Goal: Transaction & Acquisition: Book appointment/travel/reservation

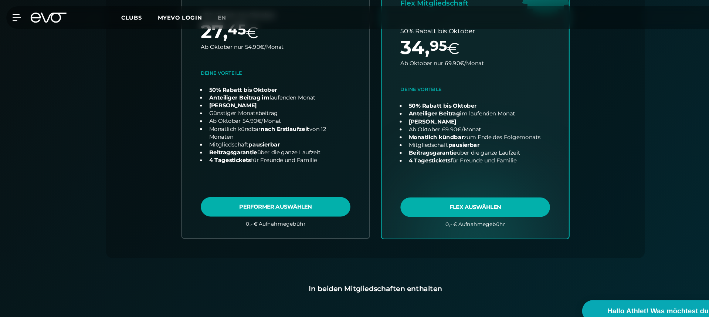
click at [20, 20] on div "MyEVO Login Über EVO Mitgliedschaften Probetraining TAGESPASS EVO Studios [GEOG…" at bounding box center [12, 16] width 26 height 7
click at [17, 19] on icon at bounding box center [17, 16] width 11 height 7
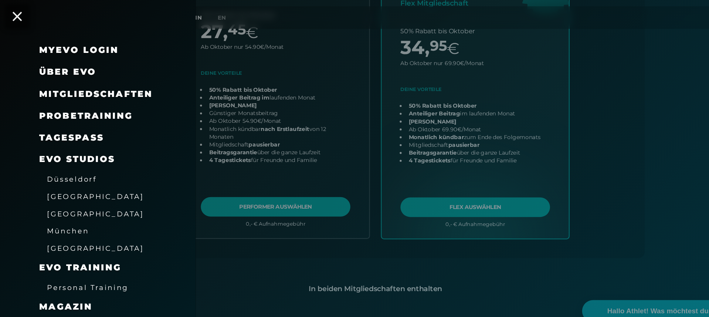
click at [17, 19] on icon at bounding box center [16, 15] width 9 height 9
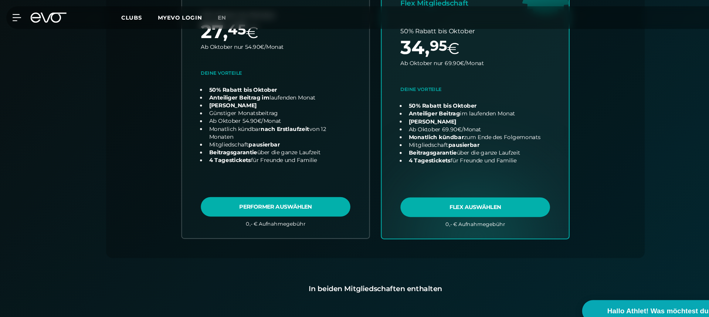
click at [60, 18] on icon at bounding box center [46, 17] width 34 height 10
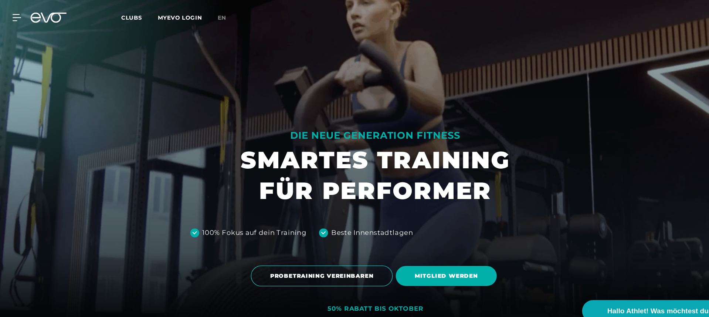
click at [123, 16] on span "Clubs" at bounding box center [125, 16] width 20 height 7
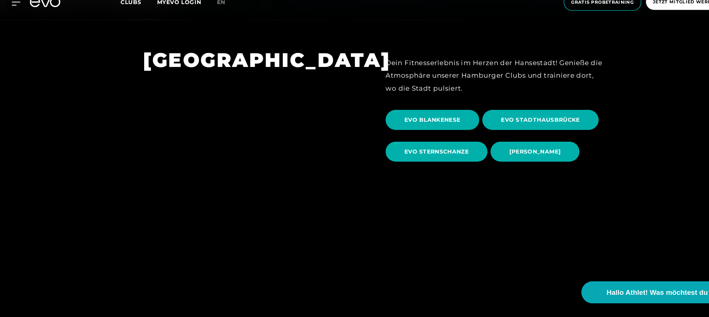
scroll to position [283, 0]
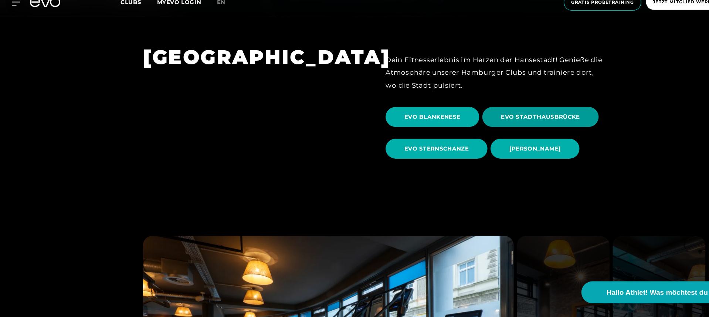
click at [478, 119] on span "EVO STADTHAUSBRÜCKE" at bounding box center [511, 128] width 110 height 19
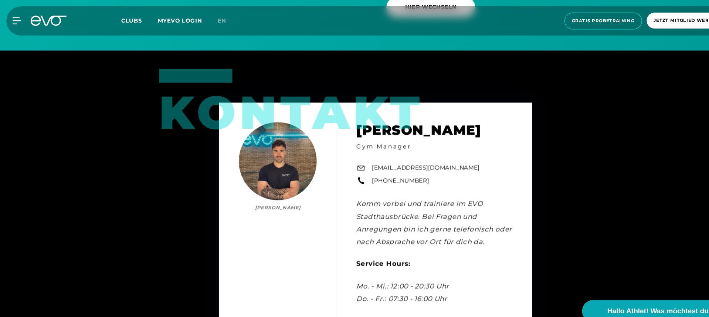
scroll to position [2319, 0]
click at [15, 22] on icon at bounding box center [17, 19] width 11 height 7
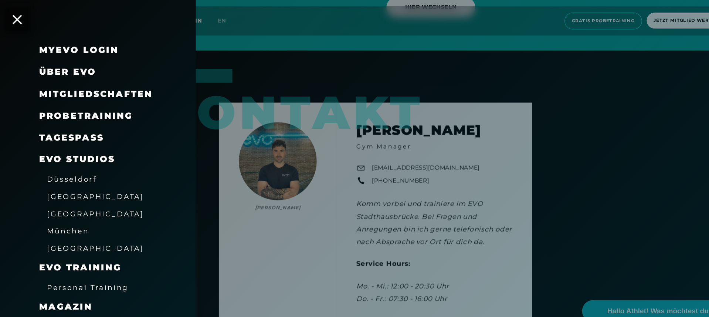
click at [79, 105] on span "Probetraining" at bounding box center [81, 109] width 88 height 10
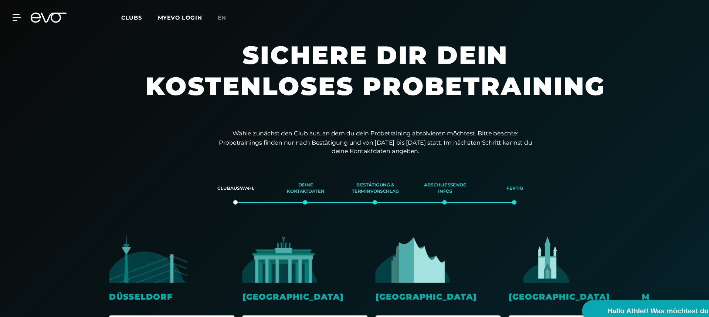
click at [52, 11] on div "MyEVO Login Über EVO Mitgliedschaften Probetraining TAGESPASS EVO Studios [GEOG…" at bounding box center [354, 16] width 706 height 21
click at [2, 17] on div "MyEVO Login Über EVO Mitgliedschaften Probetraining TAGESPASS EVO Studios [GEOG…" at bounding box center [354, 16] width 709 height 33
click at [11, 17] on div at bounding box center [11, 16] width 22 height 7
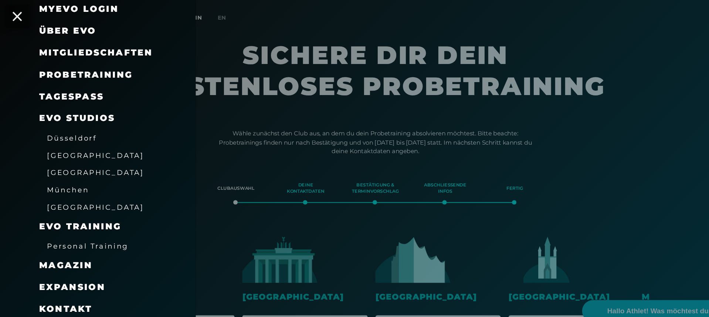
scroll to position [38, 0]
click at [64, 87] on link "TAGESPASS" at bounding box center [67, 92] width 61 height 10
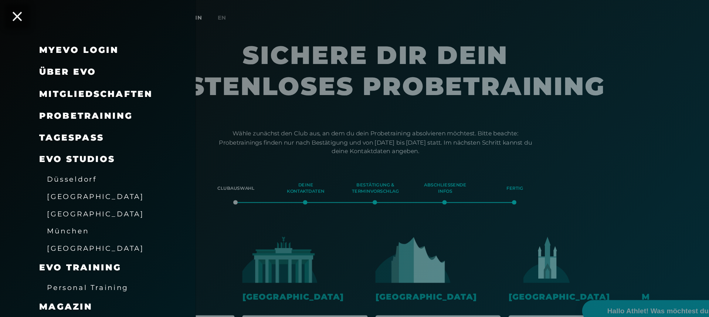
scroll to position [0, 0]
click at [11, 18] on div "MyEVO Login Über EVO Mitgliedschaften Probetraining TAGESPASS EVO Studios Düsse…" at bounding box center [92, 158] width 185 height 317
click at [18, 17] on icon at bounding box center [16, 16] width 10 height 10
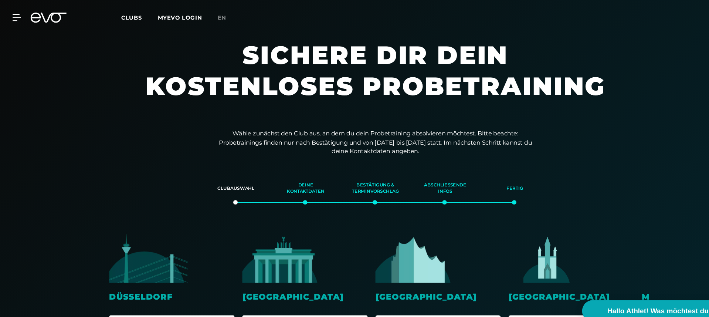
click at [117, 14] on span "Clubs" at bounding box center [125, 16] width 20 height 7
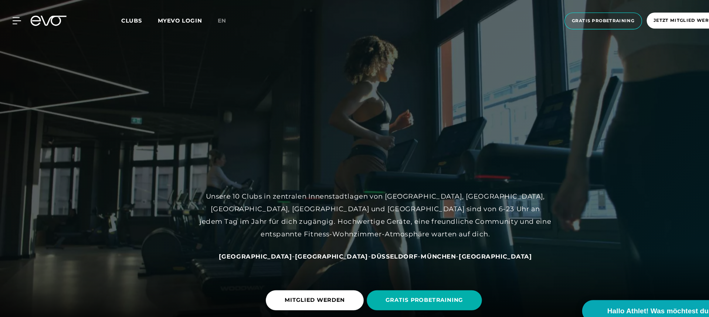
click at [35, 19] on icon at bounding box center [34, 20] width 10 height 10
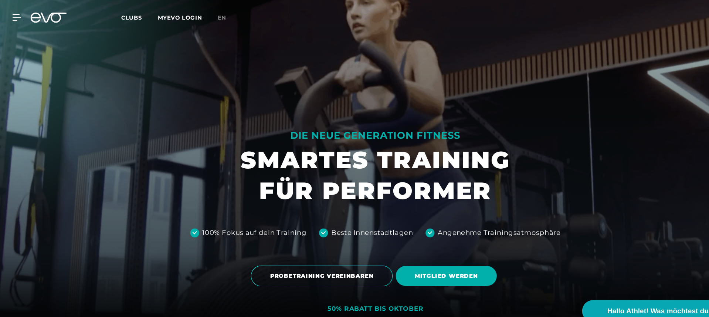
click at [30, 18] on icon at bounding box center [34, 17] width 10 height 10
click at [18, 17] on icon at bounding box center [17, 17] width 10 height 6
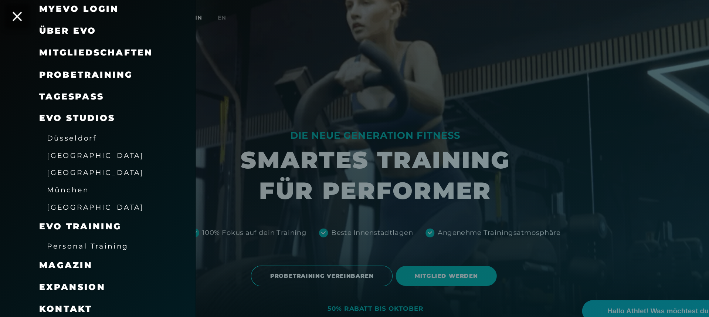
scroll to position [38, 0]
click at [61, 213] on span "EVO Training" at bounding box center [76, 214] width 78 height 10
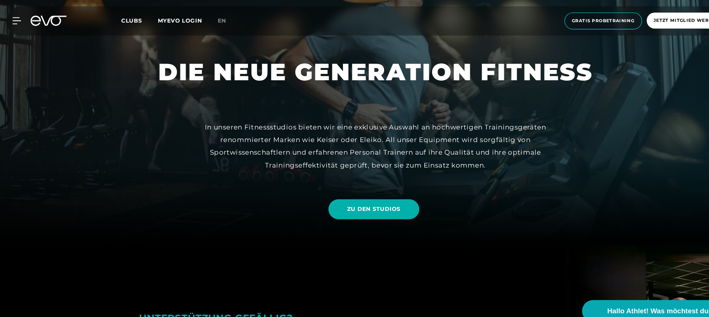
scroll to position [85, 0]
click at [38, 24] on icon at bounding box center [46, 20] width 34 height 10
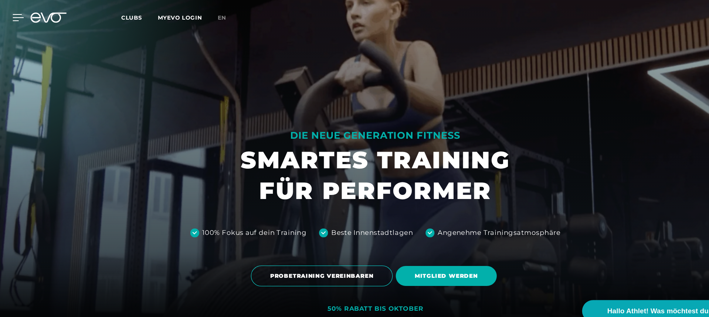
click at [17, 18] on icon at bounding box center [17, 16] width 11 height 7
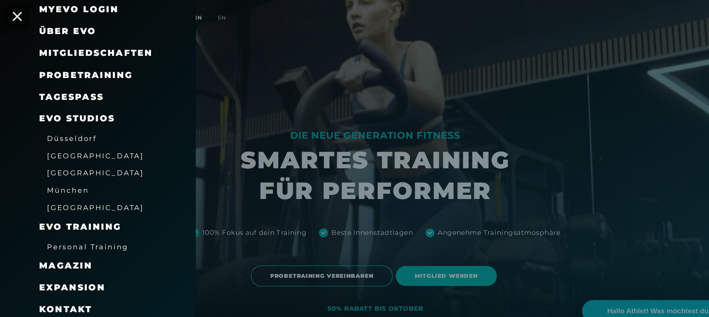
click at [68, 69] on span "Probetraining" at bounding box center [81, 71] width 88 height 10
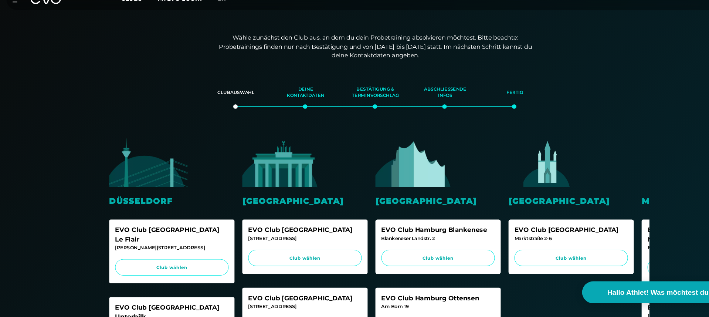
scroll to position [77, 0]
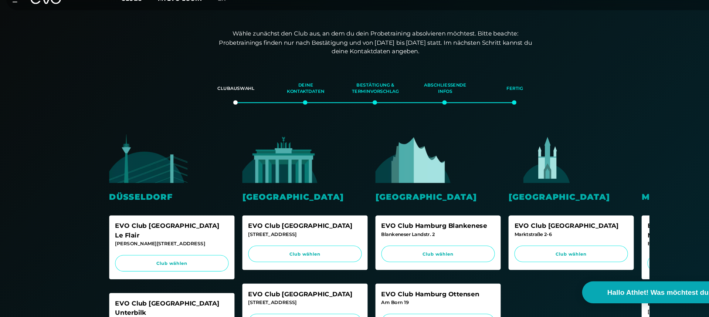
click at [255, 235] on div "[STREET_ADDRESS]" at bounding box center [287, 238] width 107 height 7
click at [260, 254] on span "Club wählen" at bounding box center [287, 257] width 93 height 6
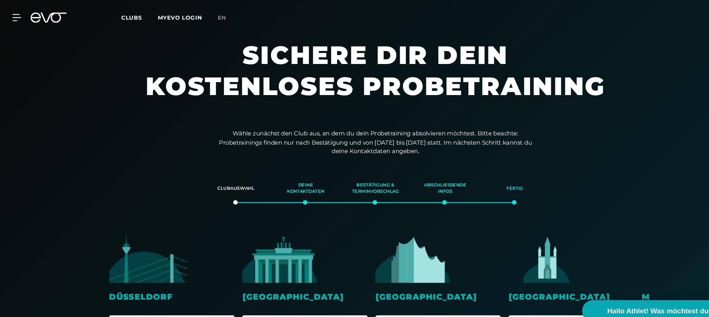
scroll to position [0, 0]
click at [11, 17] on div at bounding box center [11, 16] width 22 height 7
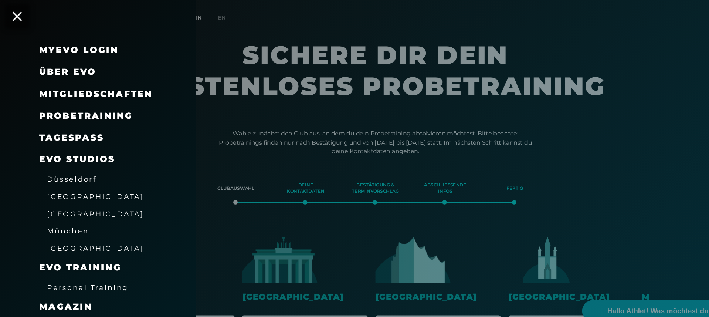
click at [76, 89] on span "Mitgliedschaften" at bounding box center [90, 89] width 107 height 10
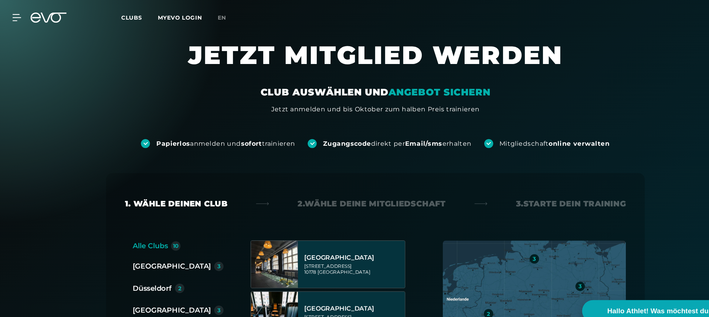
click at [53, 18] on icon at bounding box center [46, 17] width 34 height 10
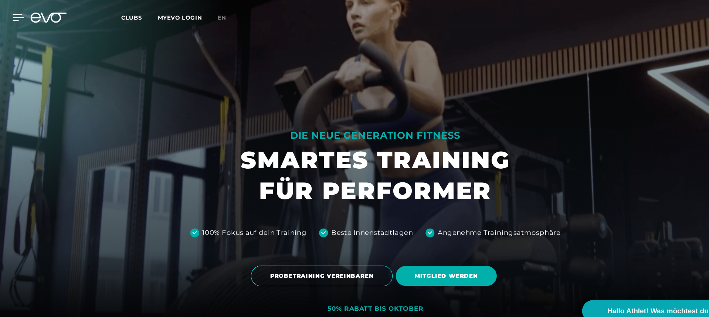
click at [19, 19] on icon at bounding box center [17, 16] width 11 height 7
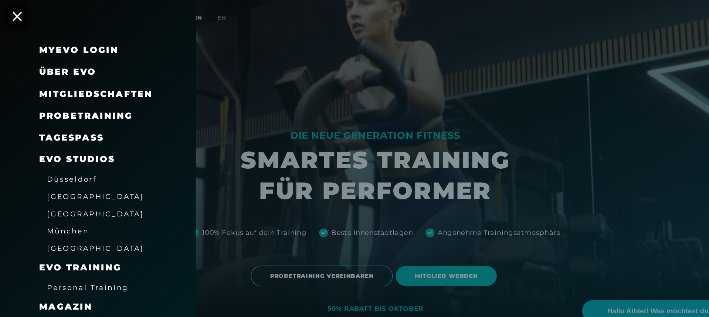
click at [66, 64] on span "Über EVO" at bounding box center [64, 68] width 54 height 10
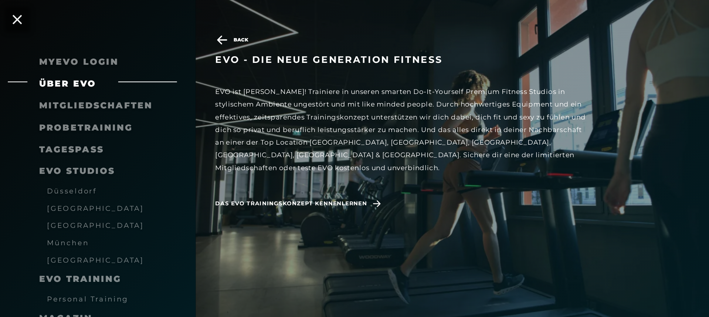
click at [104, 54] on link "MyEVO Login" at bounding box center [74, 58] width 75 height 10
click at [18, 16] on icon at bounding box center [16, 19] width 10 height 10
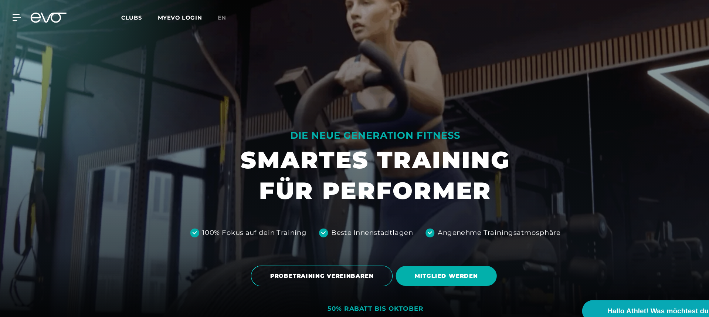
click at [52, 13] on icon at bounding box center [46, 17] width 34 height 10
click at [20, 18] on div "MyEVO Login Über EVO Mitgliedschaften Probetraining TAGESPASS EVO Studios [GEOG…" at bounding box center [12, 16] width 26 height 7
click at [44, 14] on icon at bounding box center [46, 17] width 34 height 10
click at [125, 18] on span "Clubs" at bounding box center [125, 16] width 20 height 7
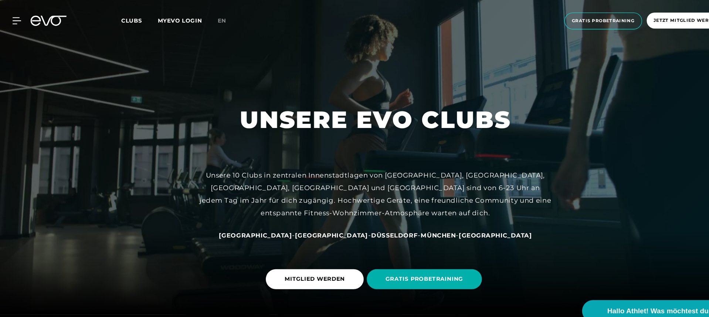
scroll to position [6, 0]
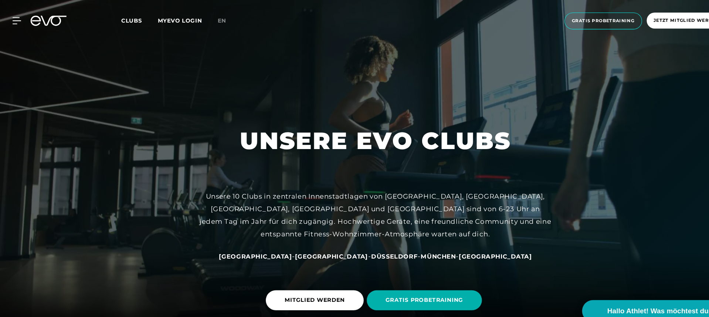
click at [44, 16] on icon at bounding box center [46, 20] width 34 height 10
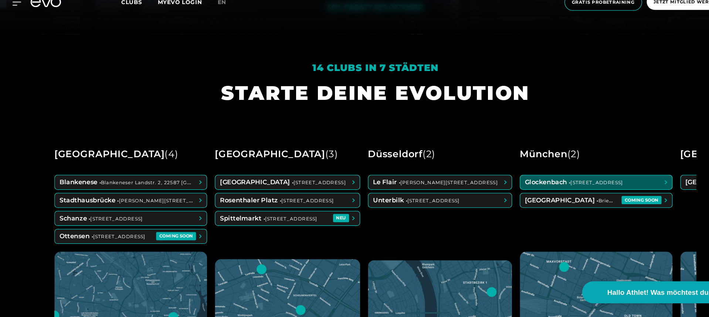
click at [521, 183] on span at bounding box center [562, 189] width 143 height 13
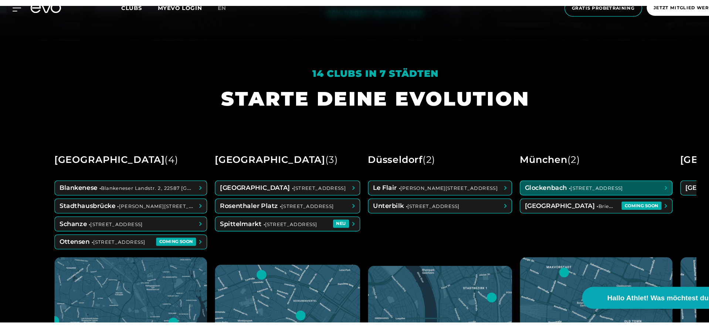
scroll to position [267, 0]
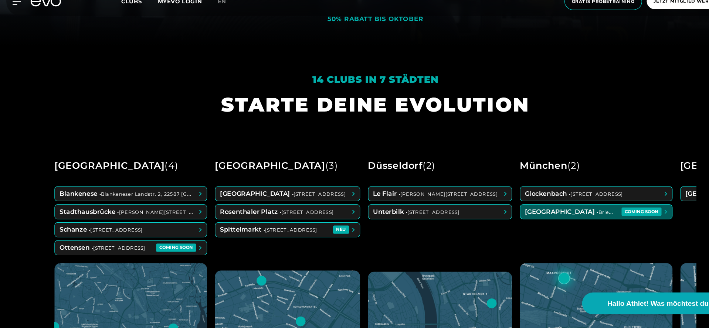
click at [521, 212] on span at bounding box center [562, 218] width 143 height 13
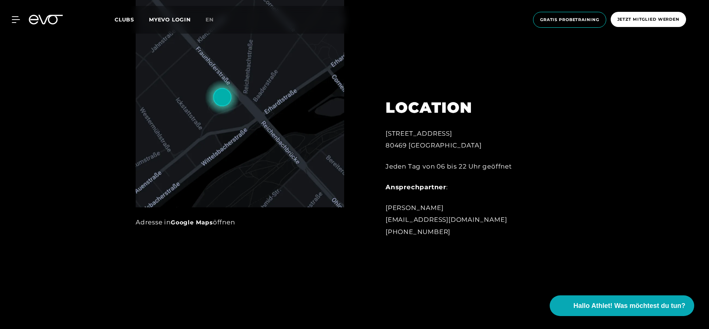
scroll to position [452, 0]
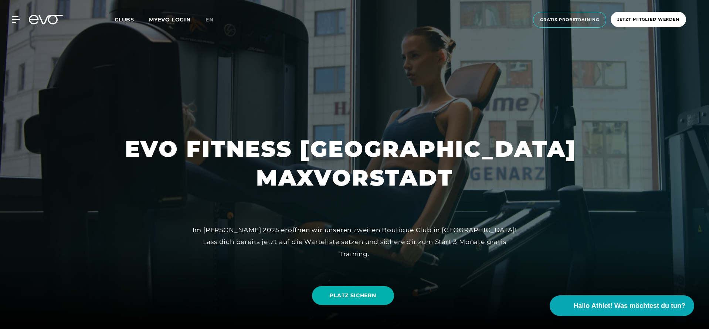
click at [40, 25] on div "MyEVO Login Über EVO Mitgliedschaften Probetraining TAGESPASS EVO Studios [GEOG…" at bounding box center [354, 20] width 706 height 28
click at [44, 20] on icon at bounding box center [46, 20] width 34 height 10
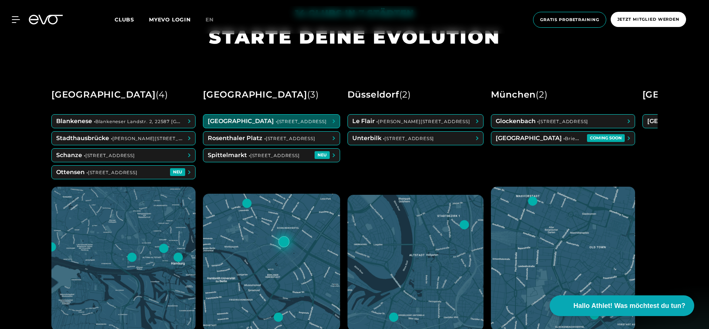
scroll to position [332, 0]
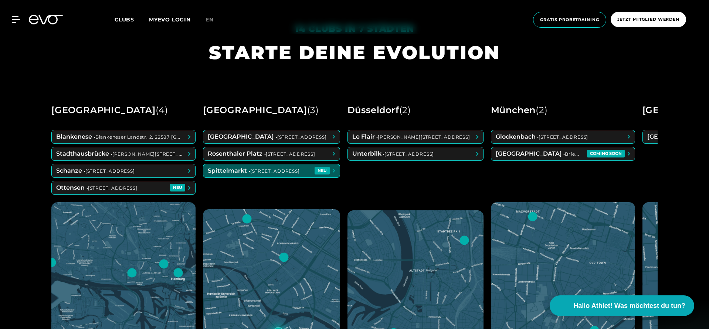
click at [273, 169] on span at bounding box center [271, 170] width 136 height 13
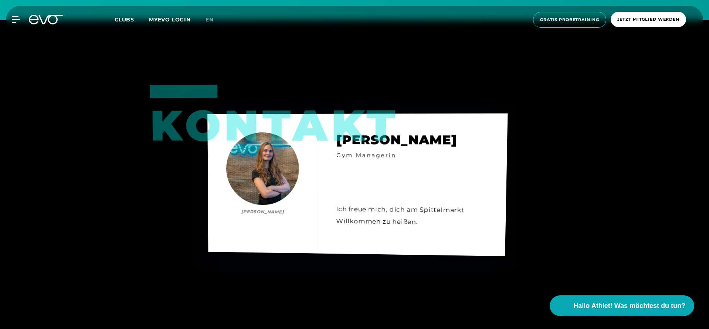
scroll to position [2686, 0]
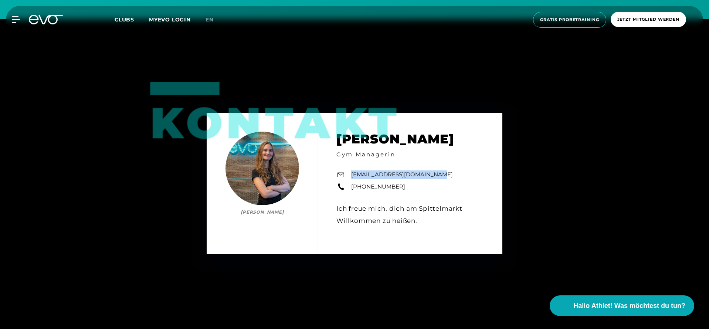
click at [45, 23] on icon at bounding box center [50, 20] width 24 height 10
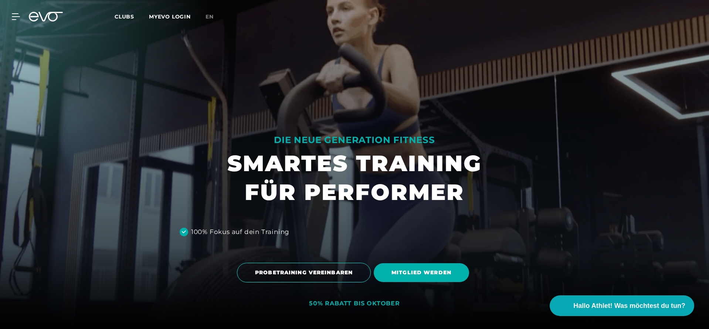
click at [20, 17] on div "MyEVO Login Über EVO Mitgliedschaften Probetraining TAGESPASS EVO Studios [GEOG…" at bounding box center [12, 16] width 26 height 7
click at [21, 20] on div "MyEVO Login Über EVO Mitgliedschaften Probetraining TAGESPASS EVO Studios [GEOG…" at bounding box center [12, 16] width 26 height 7
click at [14, 16] on icon at bounding box center [17, 17] width 10 height 6
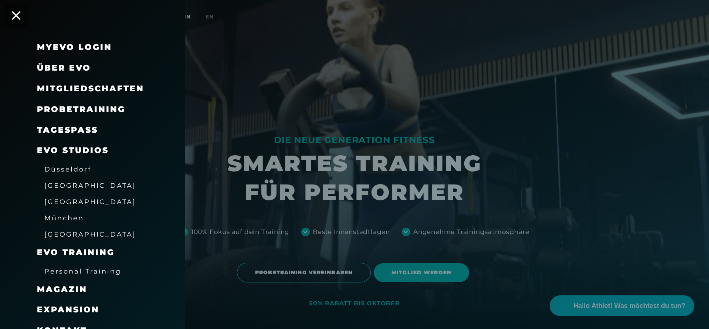
click at [67, 86] on span "Mitgliedschaften" at bounding box center [90, 89] width 107 height 10
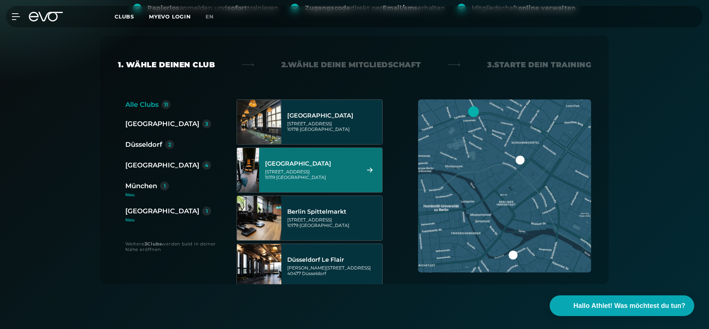
scroll to position [128, 0]
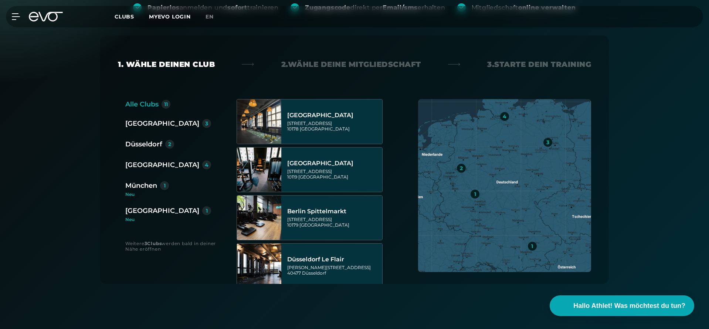
click at [138, 145] on div "Düsseldorf" at bounding box center [143, 144] width 37 height 10
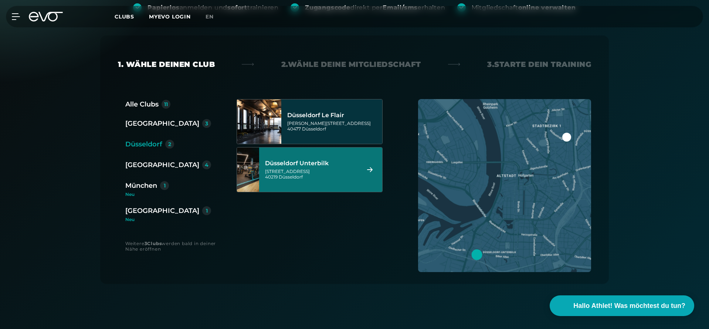
click at [338, 165] on div "Düsseldorf Unterbilk" at bounding box center [311, 163] width 93 height 7
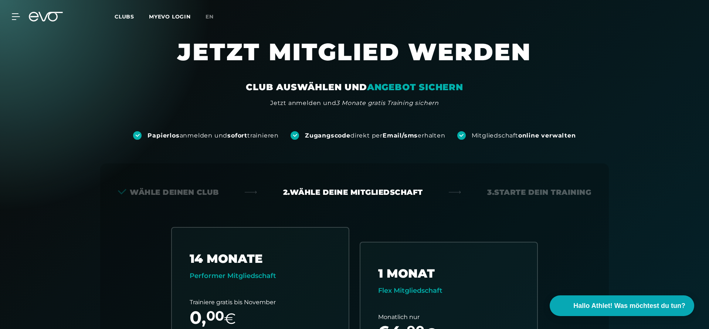
scroll to position [0, 0]
click at [43, 17] on icon at bounding box center [46, 17] width 34 height 10
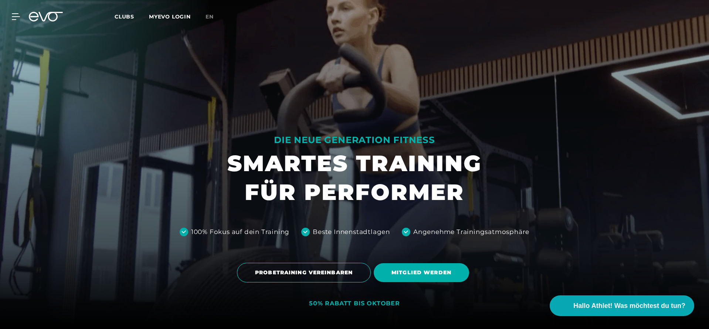
click at [47, 20] on icon at bounding box center [46, 17] width 34 height 10
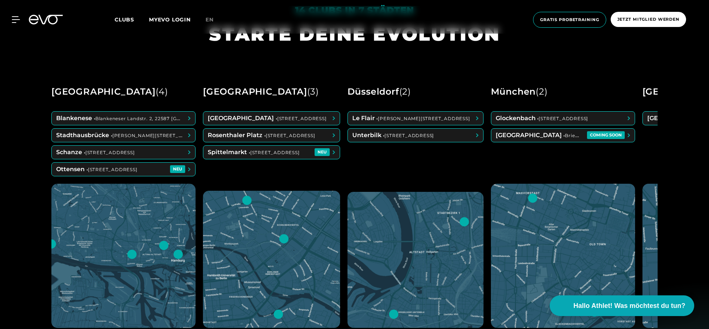
scroll to position [355, 0]
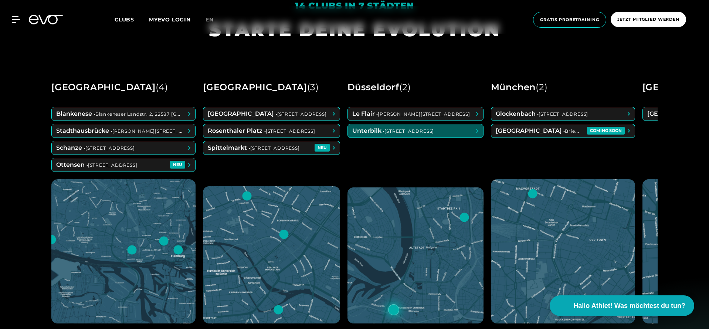
click at [386, 133] on span at bounding box center [415, 130] width 135 height 13
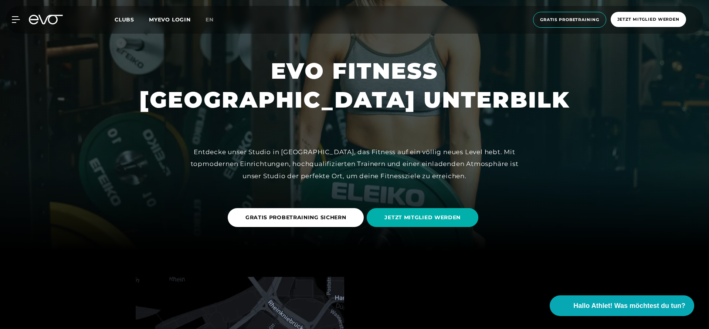
scroll to position [91, 0]
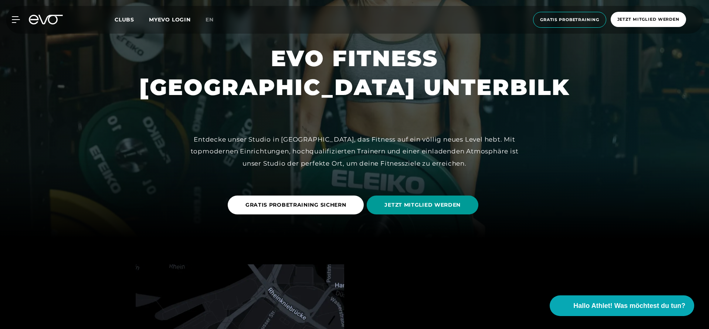
click at [411, 209] on span "JETZT MITGLIED WERDEN" at bounding box center [423, 205] width 112 height 19
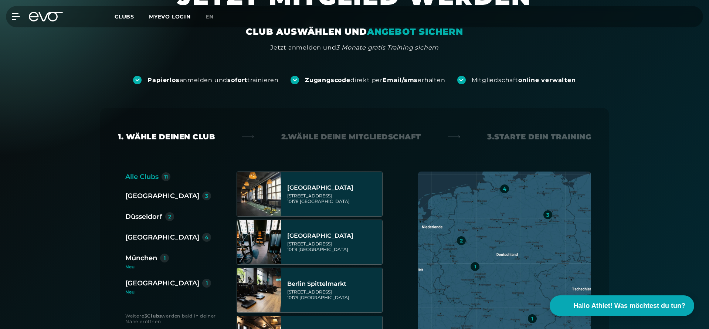
scroll to position [74, 0]
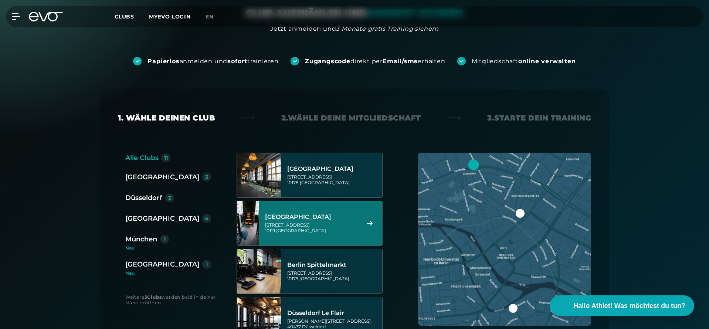
click at [147, 198] on div "Düsseldorf" at bounding box center [143, 198] width 37 height 10
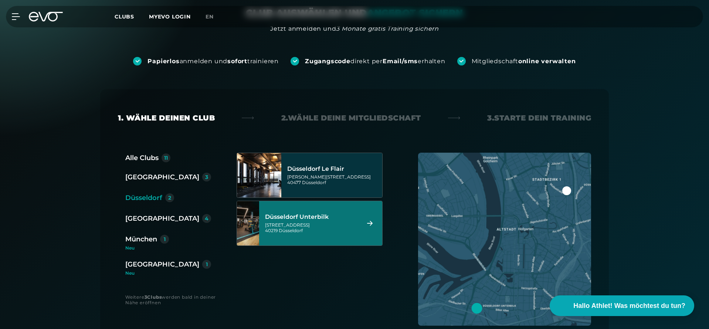
click at [335, 223] on div "[STREET_ADDRESS]" at bounding box center [311, 227] width 93 height 11
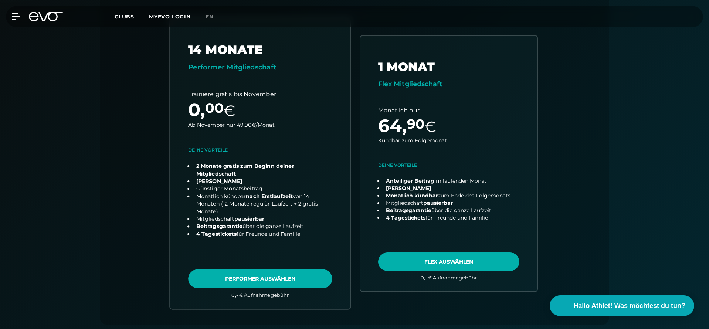
scroll to position [217, 0]
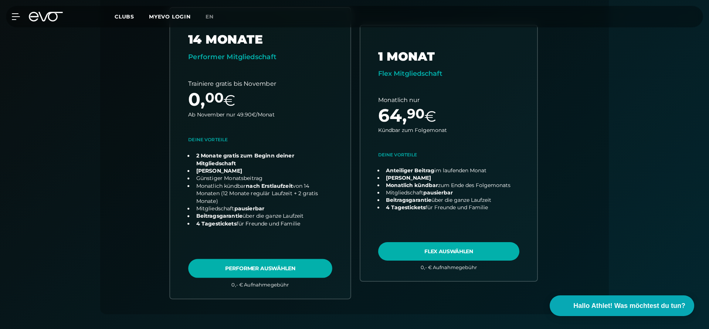
click at [269, 270] on link "choose plan" at bounding box center [260, 153] width 180 height 291
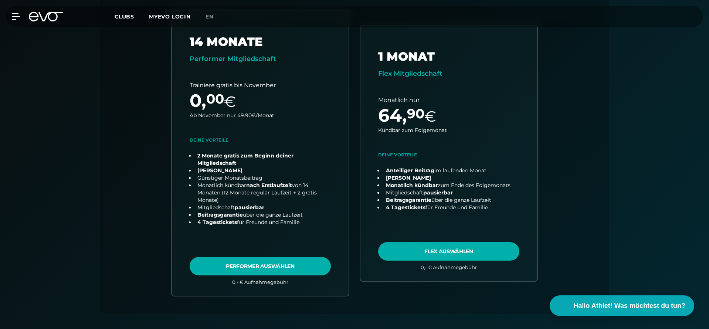
click at [53, 17] on icon at bounding box center [46, 17] width 34 height 10
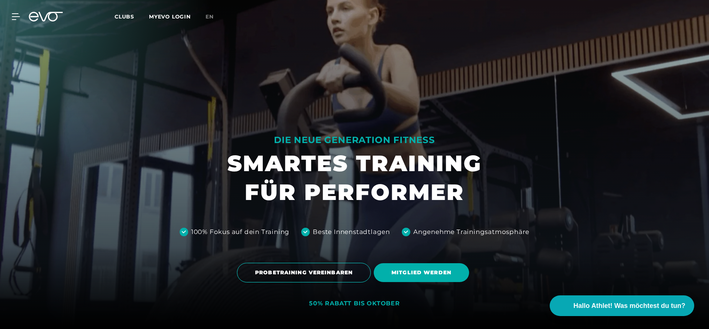
click at [180, 63] on div at bounding box center [354, 164] width 709 height 329
click at [15, 17] on icon at bounding box center [17, 16] width 11 height 7
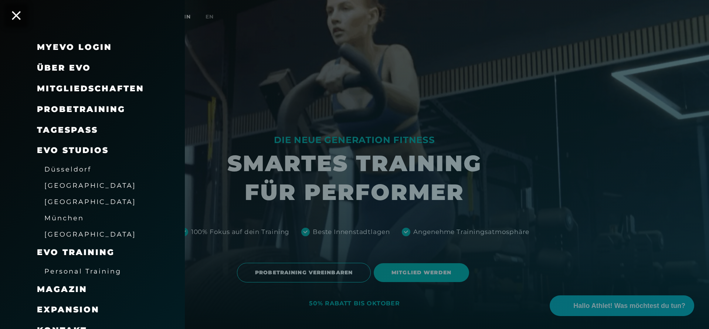
click at [59, 102] on div "Probetraining" at bounding box center [101, 109] width 129 height 21
click at [61, 108] on span "Probetraining" at bounding box center [81, 109] width 88 height 10
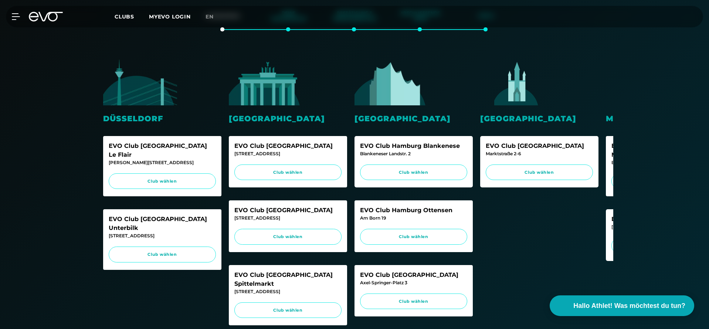
scroll to position [161, 0]
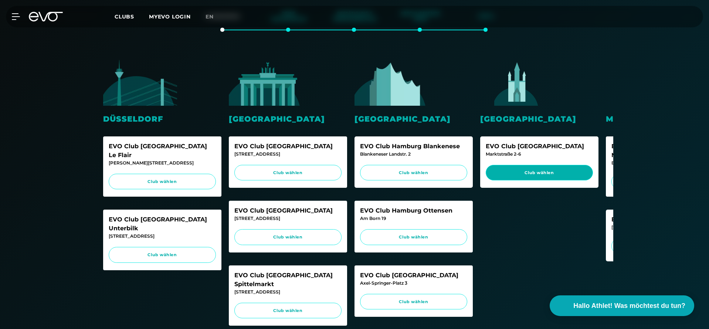
click at [539, 170] on span "Club wählen" at bounding box center [539, 173] width 93 height 6
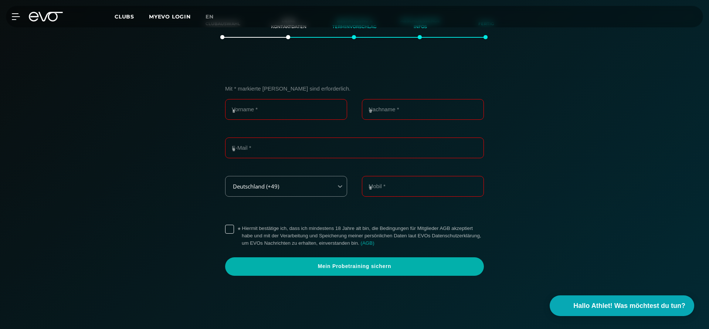
scroll to position [153, 0]
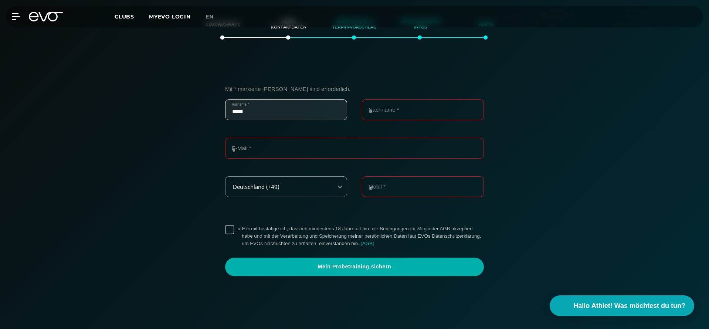
type input "*****"
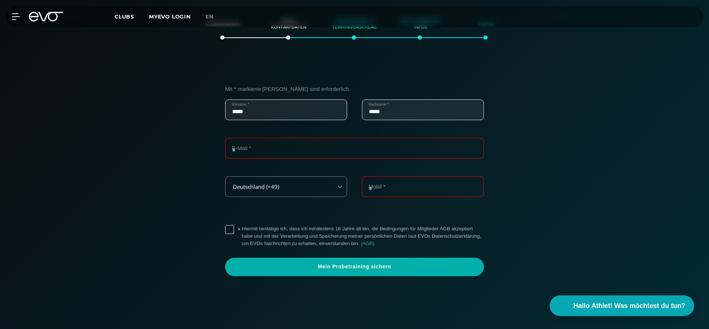
type input "*****"
click at [306, 147] on input "*********" at bounding box center [354, 148] width 259 height 21
type input "**********"
click at [242, 226] on label "* Hiermit bestätige ich, dass ich mindestens 18 Jahre alt bin, die Bedingungen …" at bounding box center [363, 236] width 242 height 22
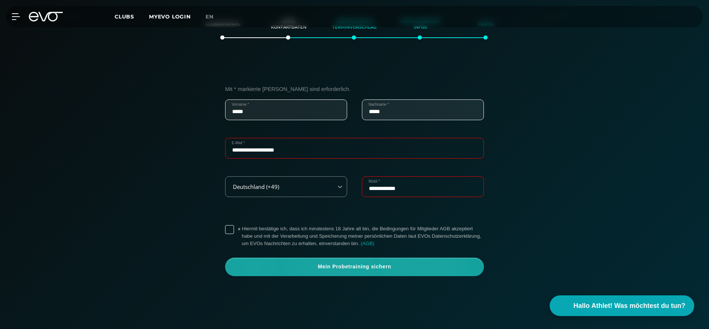
click at [283, 260] on span "Mein Probetraining sichern" at bounding box center [354, 267] width 259 height 18
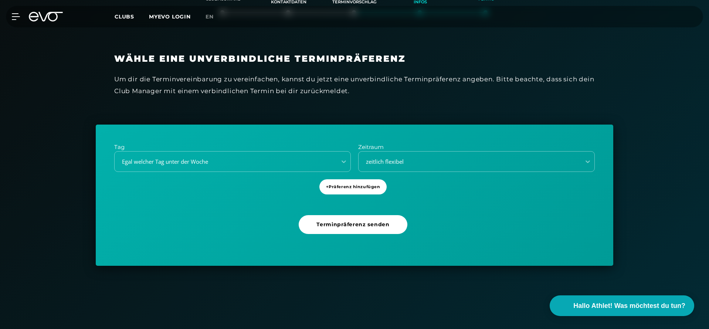
scroll to position [184, 0]
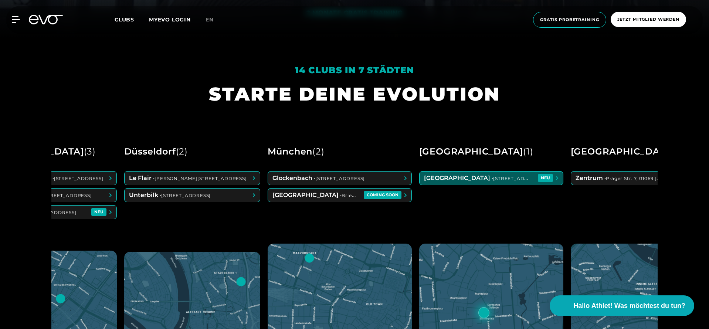
scroll to position [0, 224]
click at [487, 180] on span at bounding box center [490, 178] width 143 height 13
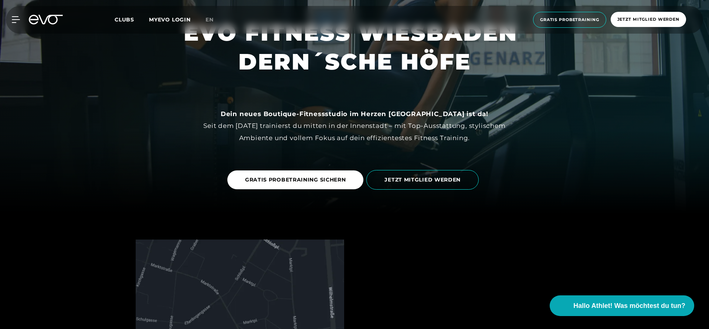
scroll to position [115, 0]
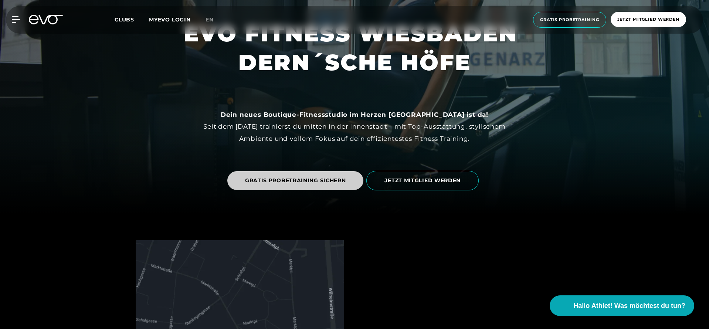
click at [289, 174] on link "GRATIS PROBETRAINING SICHERN" at bounding box center [295, 180] width 136 height 19
click at [53, 17] on icon at bounding box center [46, 20] width 34 height 10
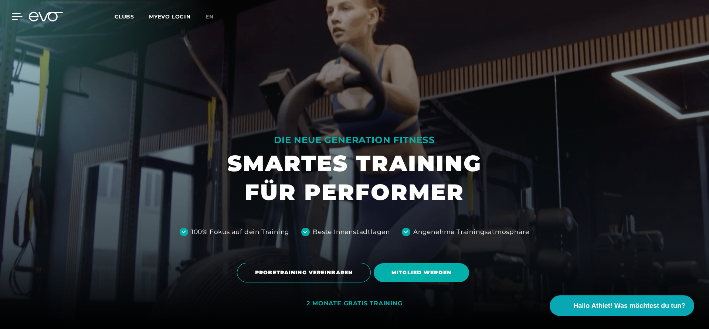
click at [13, 20] on icon at bounding box center [17, 17] width 10 height 6
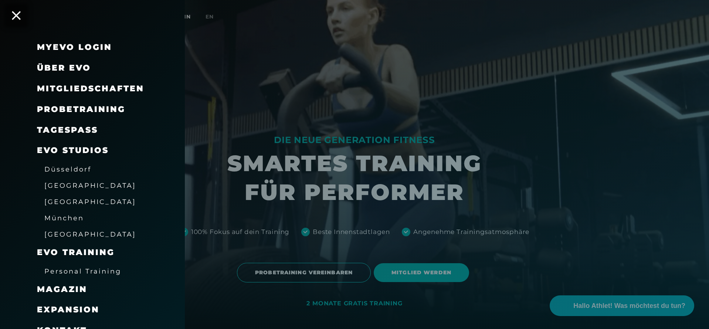
click at [57, 105] on span "Probetraining" at bounding box center [81, 109] width 88 height 10
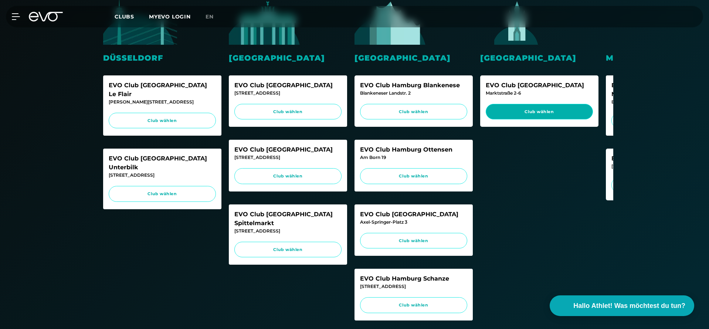
click at [535, 113] on span "Club wählen" at bounding box center [539, 112] width 107 height 16
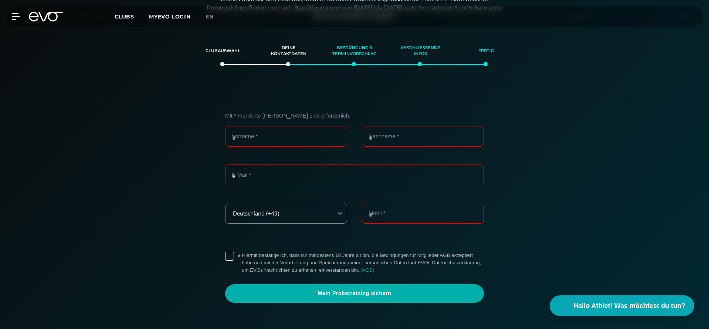
scroll to position [126, 0]
